Goal: Find specific page/section: Find specific page/section

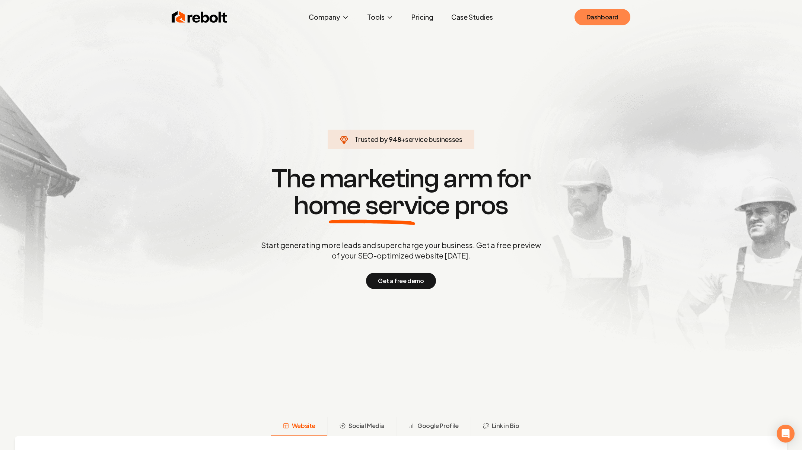
click at [607, 12] on link "Dashboard" at bounding box center [602, 17] width 56 height 16
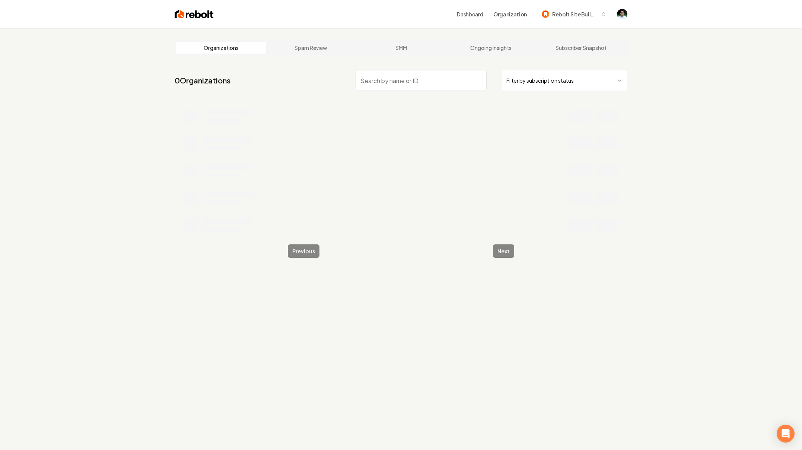
type input "G"
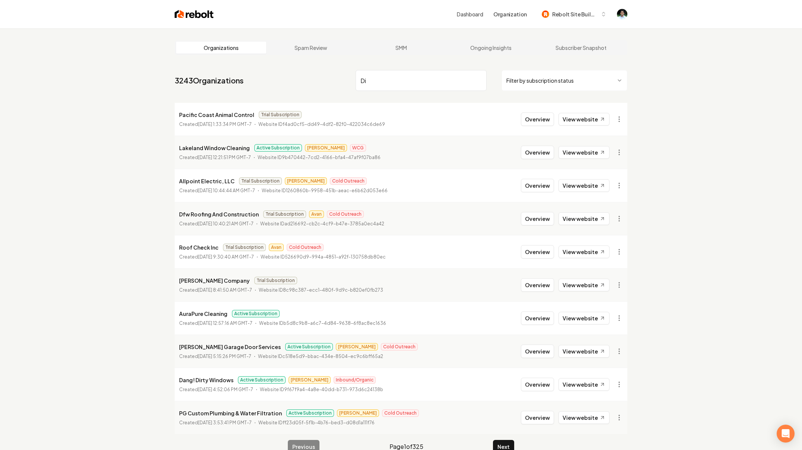
type input "D"
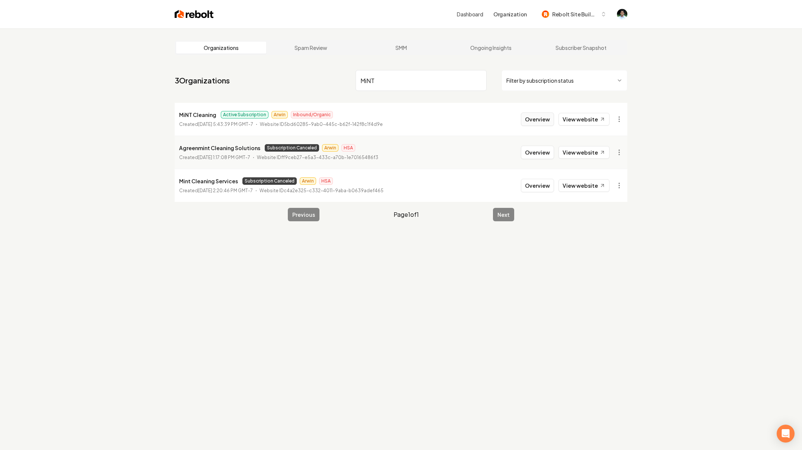
type input "MiNT"
click at [533, 123] on button "Overview" at bounding box center [537, 118] width 33 height 13
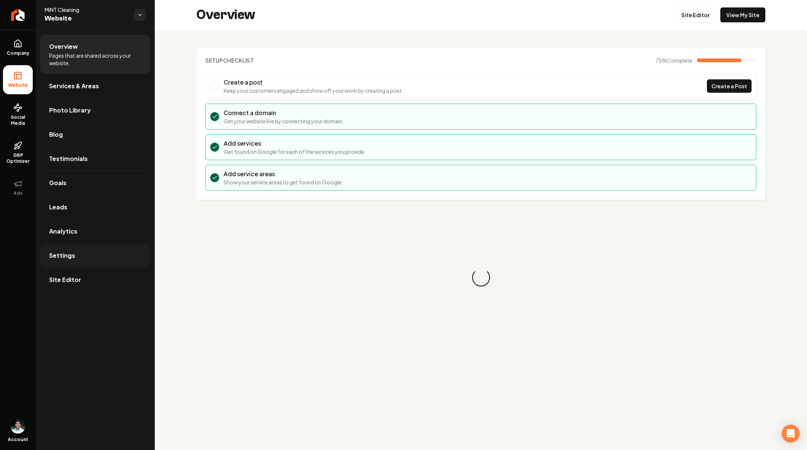
click at [63, 254] on span "Settings" at bounding box center [62, 255] width 26 height 9
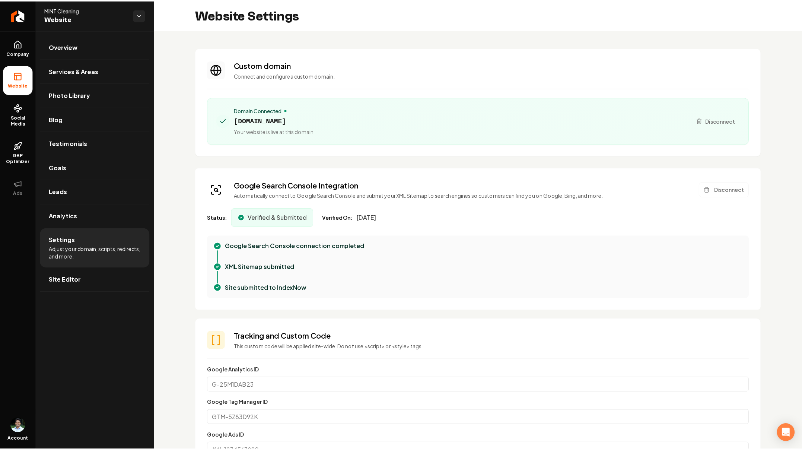
scroll to position [272, 0]
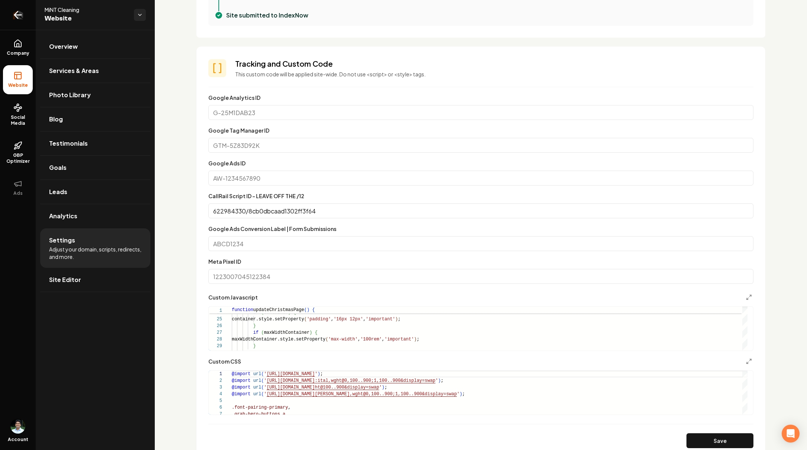
click at [10, 14] on link "Return to dashboard" at bounding box center [18, 15] width 36 height 30
